Goal: Information Seeking & Learning: Learn about a topic

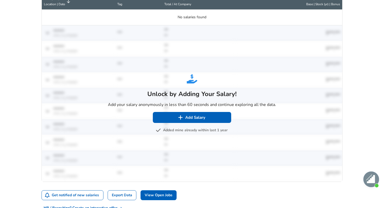
scroll to position [228, 0]
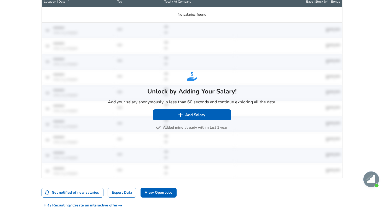
click at [191, 129] on button "Added mine already within last 1 year" at bounding box center [192, 128] width 71 height 7
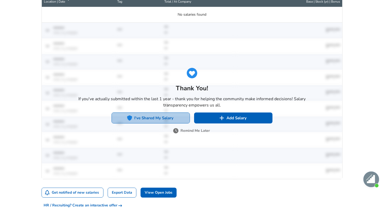
click at [171, 118] on button "I've Shared My Salary" at bounding box center [151, 118] width 78 height 11
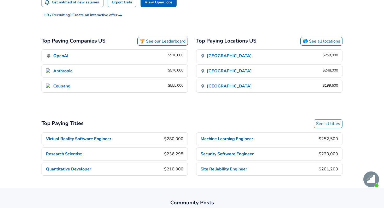
scroll to position [260, 0]
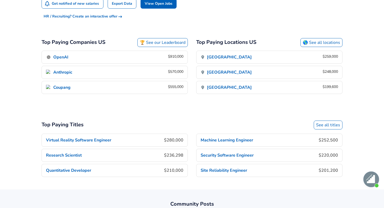
click at [243, 59] on p "[GEOGRAPHIC_DATA]" at bounding box center [229, 57] width 45 height 6
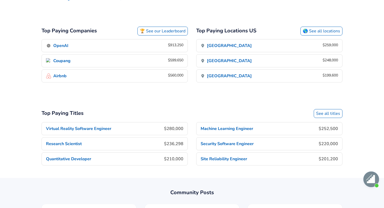
scroll to position [526, 0]
click at [327, 109] on link "See all titles" at bounding box center [328, 113] width 29 height 9
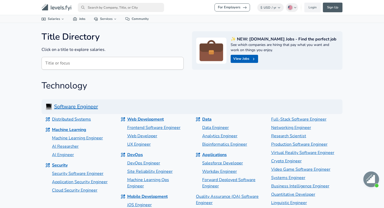
click at [63, 7] on icon "Levels FYI Logo" at bounding box center [57, 7] width 30 height 7
